Goal: Task Accomplishment & Management: Use online tool/utility

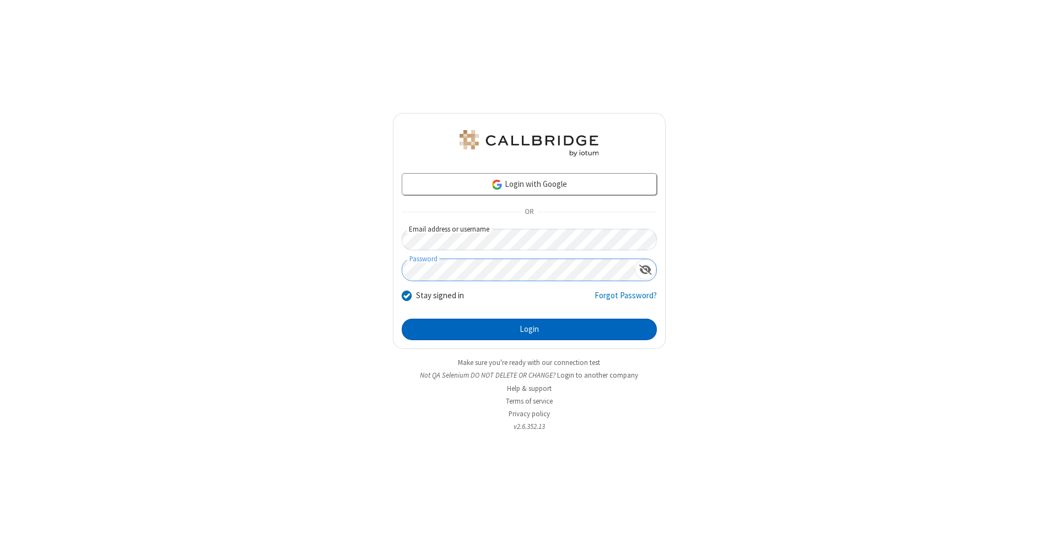
click at [529, 329] on button "Login" at bounding box center [529, 329] width 255 height 22
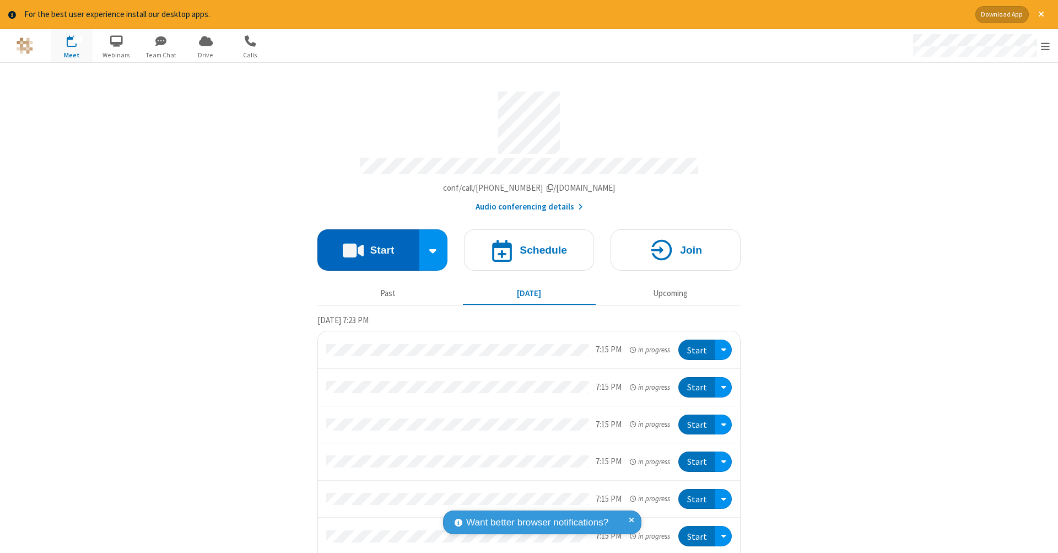
click at [364, 244] on button "Start" at bounding box center [368, 249] width 102 height 41
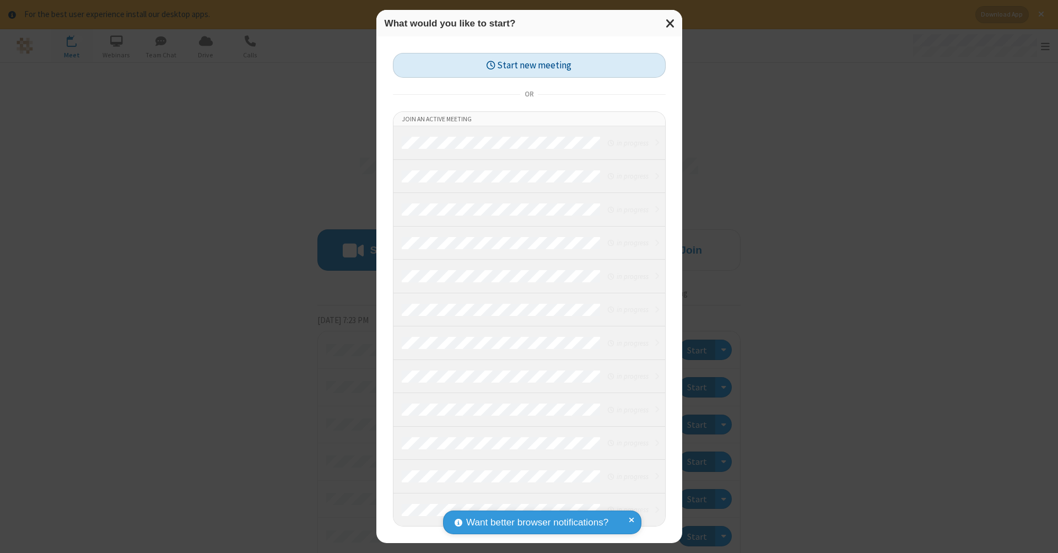
click at [529, 65] on button "Start new meeting" at bounding box center [529, 65] width 273 height 25
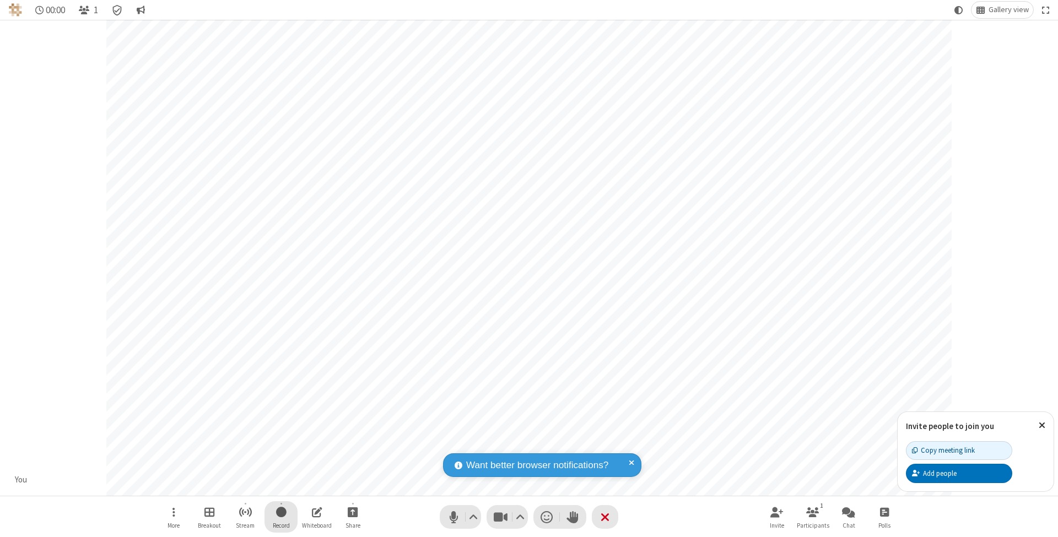
click at [281, 517] on span "Start recording" at bounding box center [281, 512] width 10 height 14
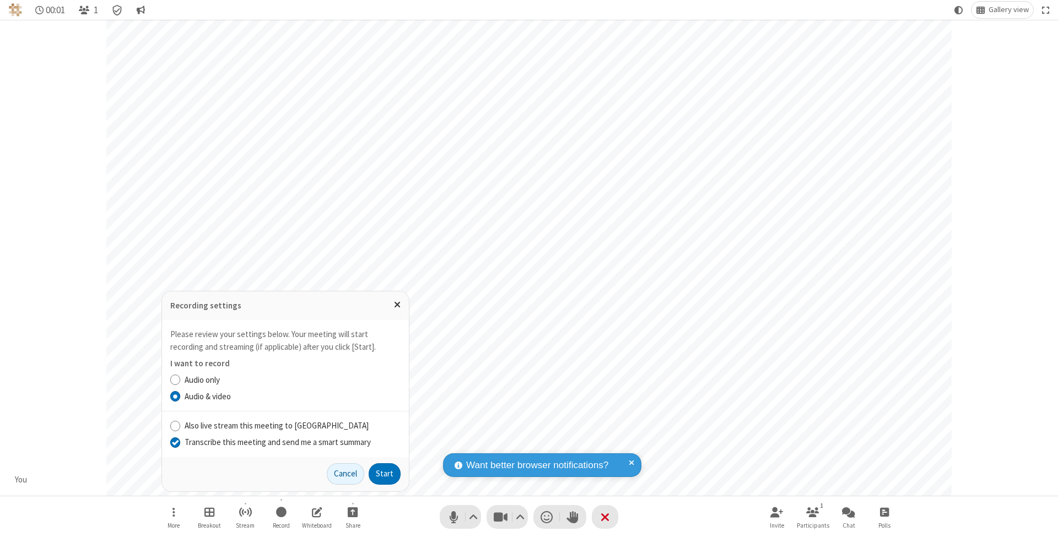
click at [175, 442] on input "Transcribe this meeting and send me a smart summary" at bounding box center [175, 442] width 10 height 12
click at [292, 397] on label "Audio & video" at bounding box center [293, 397] width 216 height 13
click at [181, 397] on input "Audio & video" at bounding box center [175, 397] width 10 height 12
click at [385, 474] on button "Start" at bounding box center [385, 474] width 32 height 22
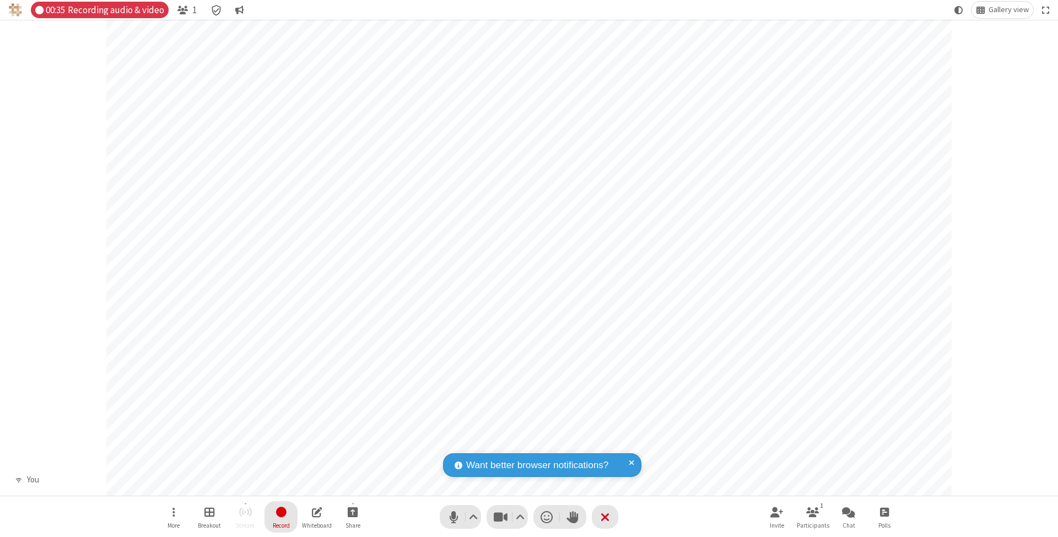
click at [281, 517] on span "Stop recording" at bounding box center [281, 512] width 13 height 14
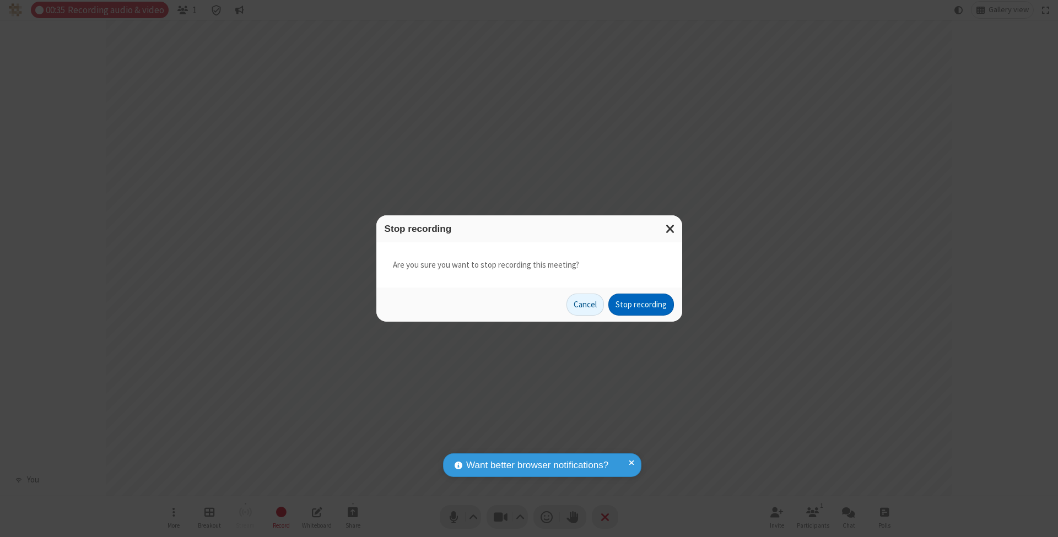
click at [641, 304] on button "Stop recording" at bounding box center [641, 305] width 66 height 22
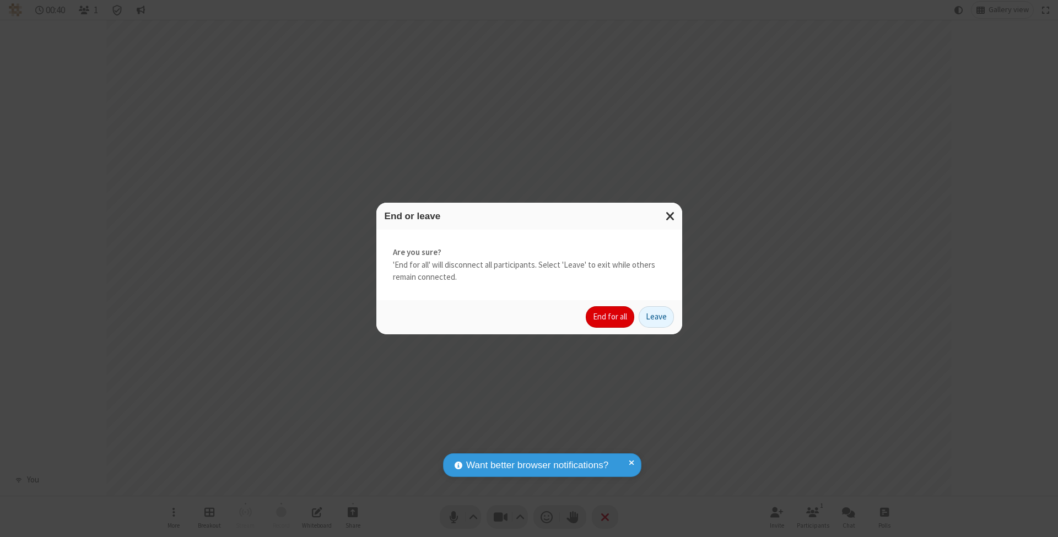
click at [611, 316] on button "End for all" at bounding box center [610, 317] width 48 height 22
